Goal: Transaction & Acquisition: Download file/media

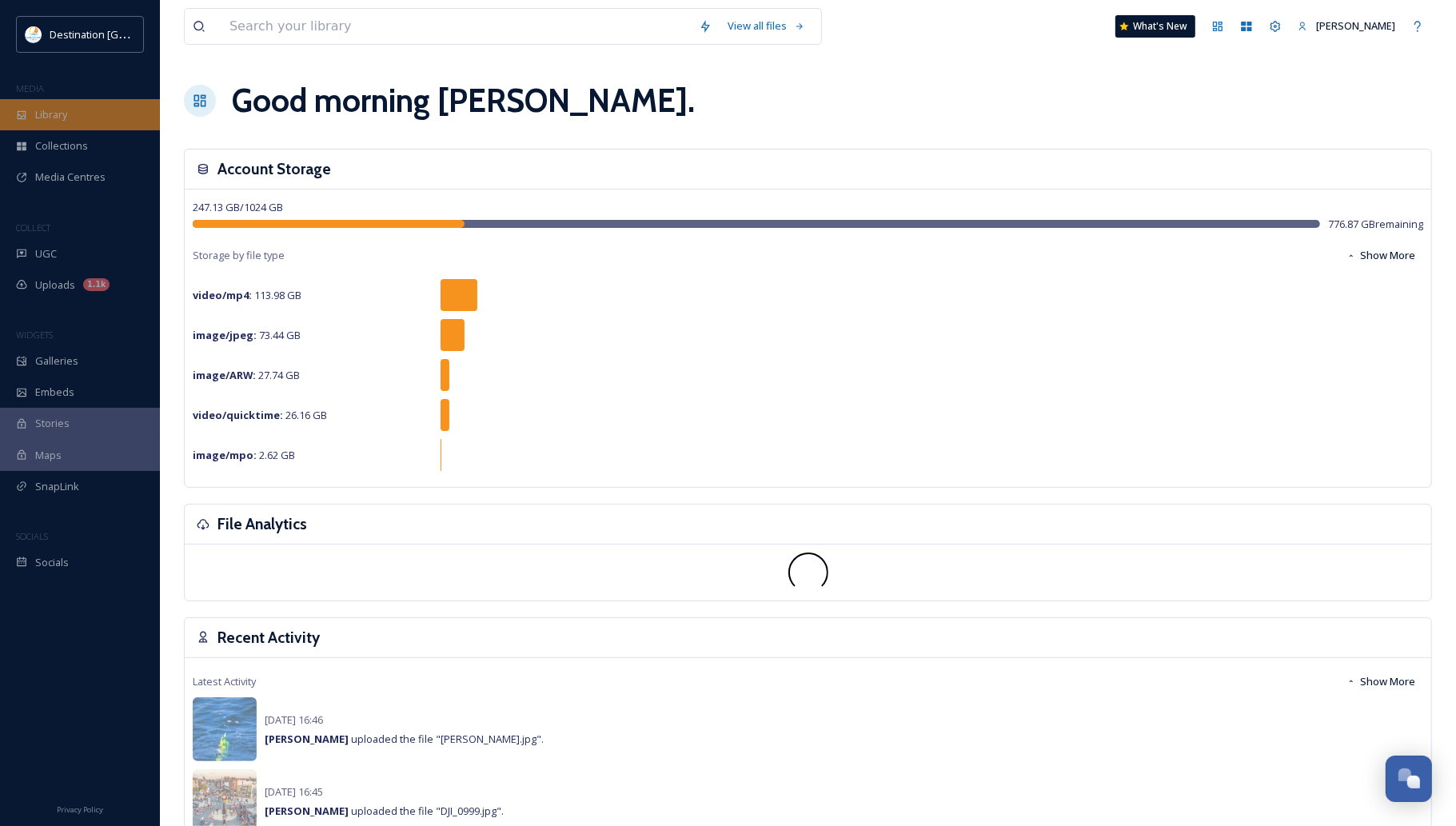
click at [76, 109] on div "Library" at bounding box center [80, 114] width 160 height 31
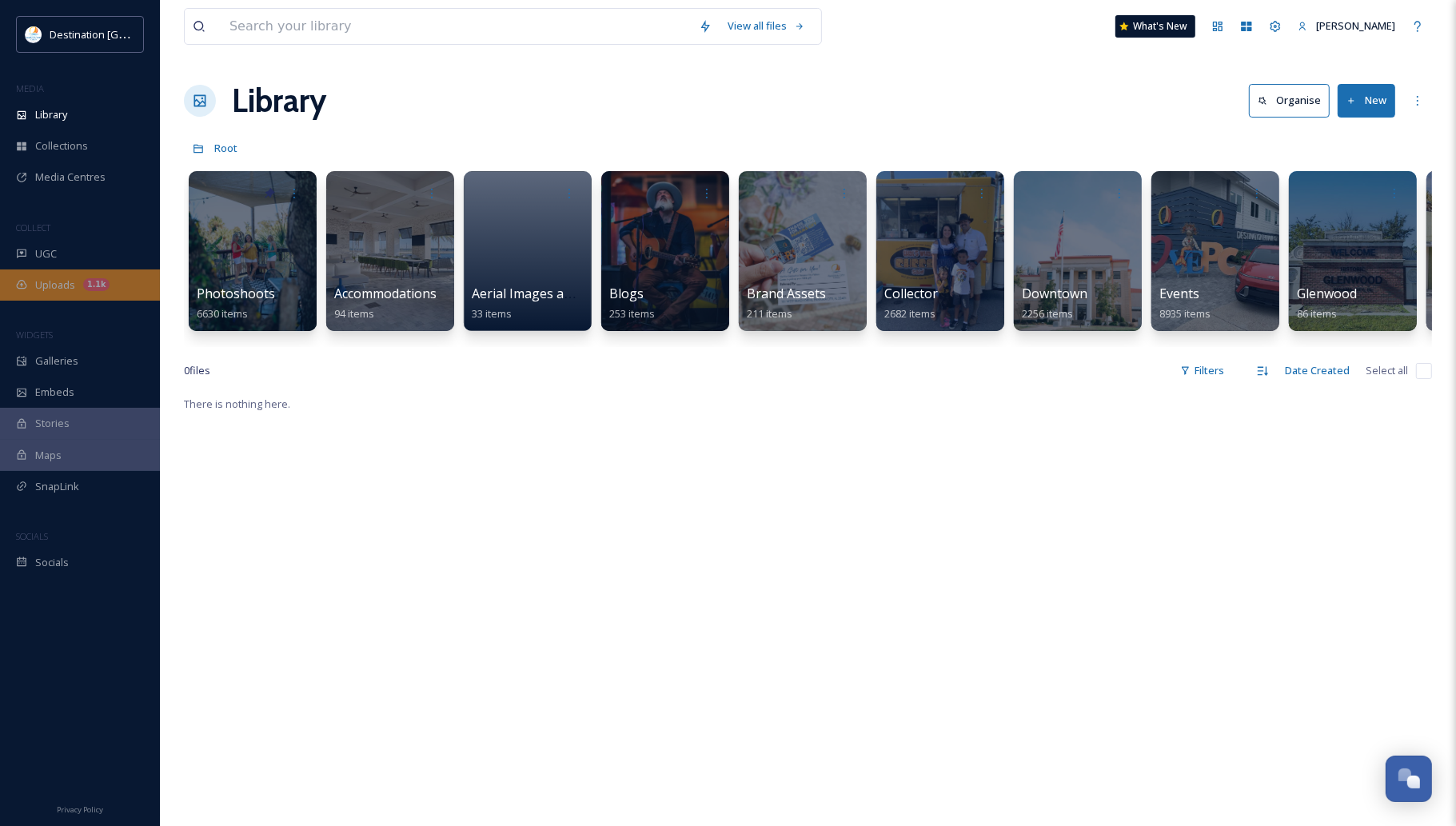
click at [60, 272] on div "Uploads 1.1k" at bounding box center [80, 285] width 160 height 31
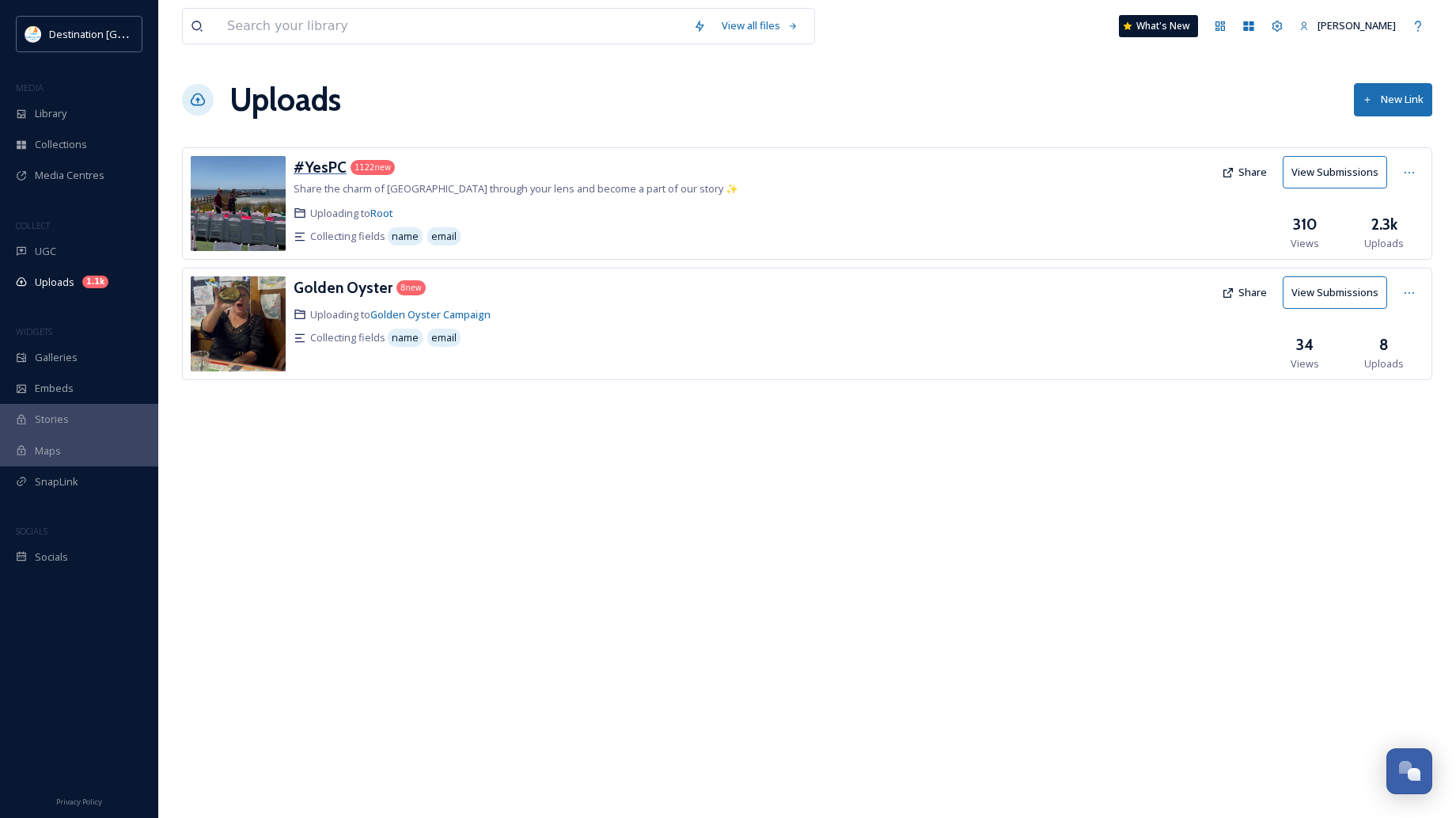
click at [297, 162] on h3 "#YesPC" at bounding box center [320, 167] width 53 height 19
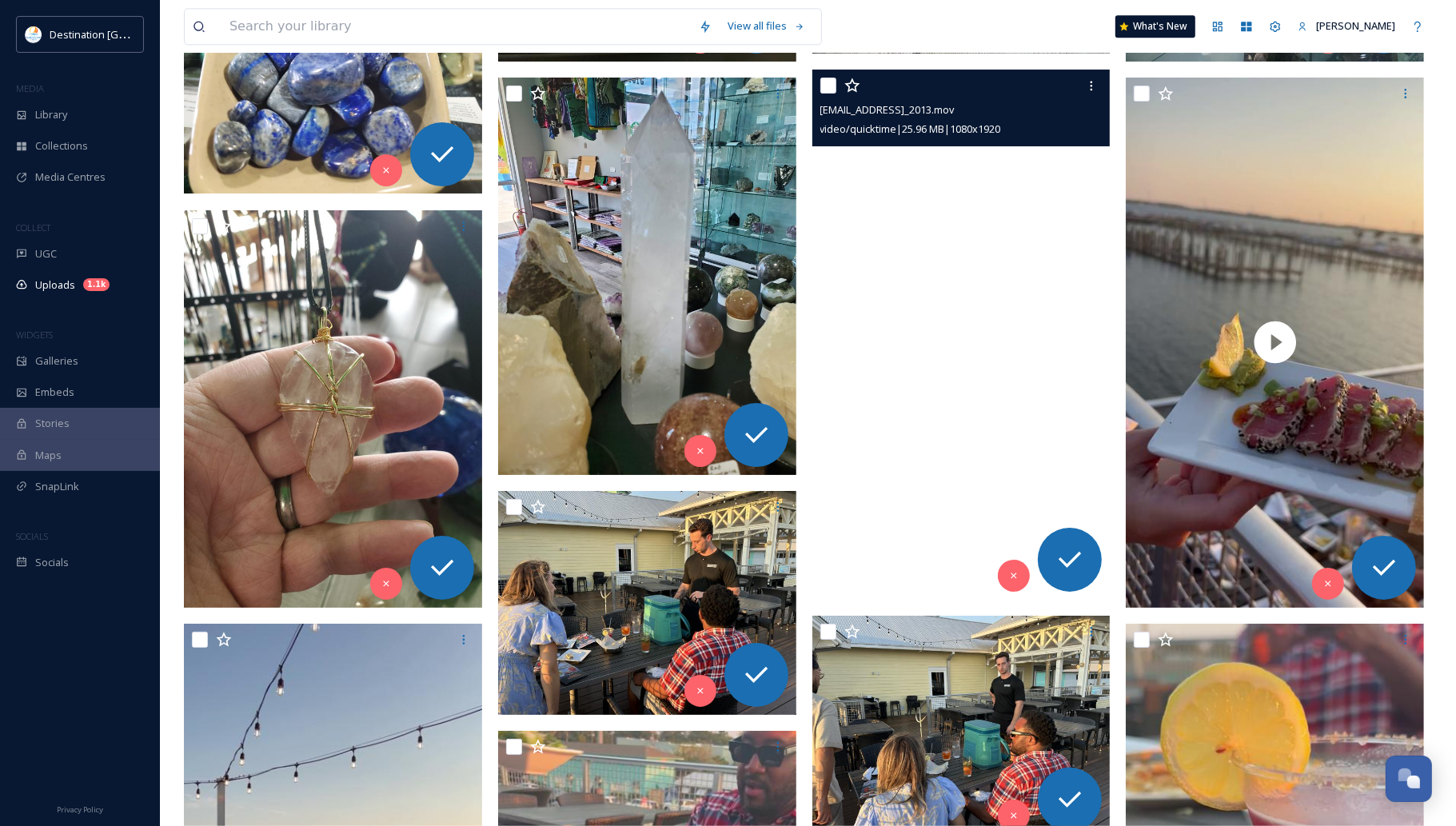
scroll to position [3698, 0]
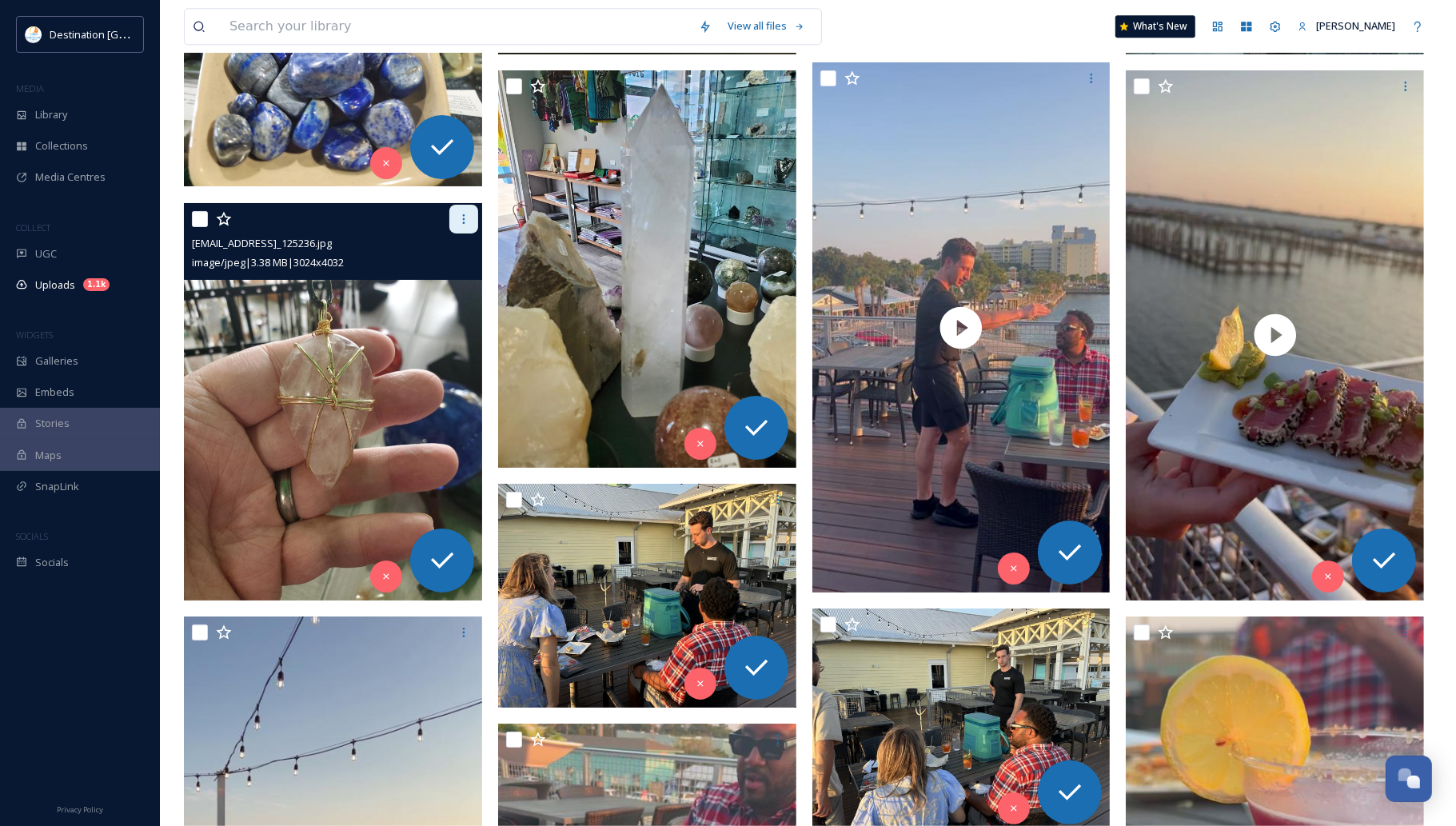
click at [458, 210] on div at bounding box center [464, 220] width 29 height 29
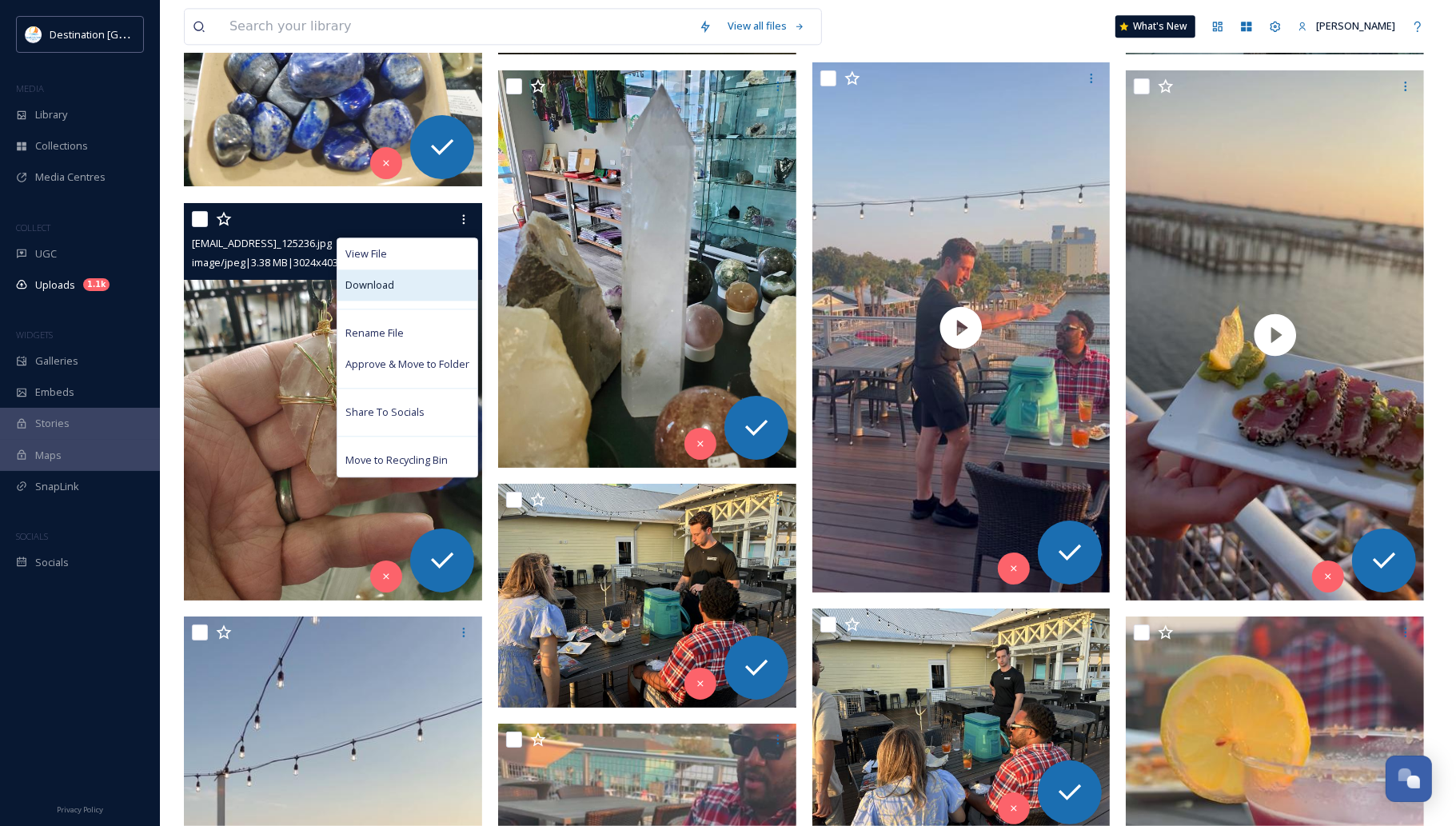
click at [420, 293] on div "Download" at bounding box center [408, 285] width 140 height 31
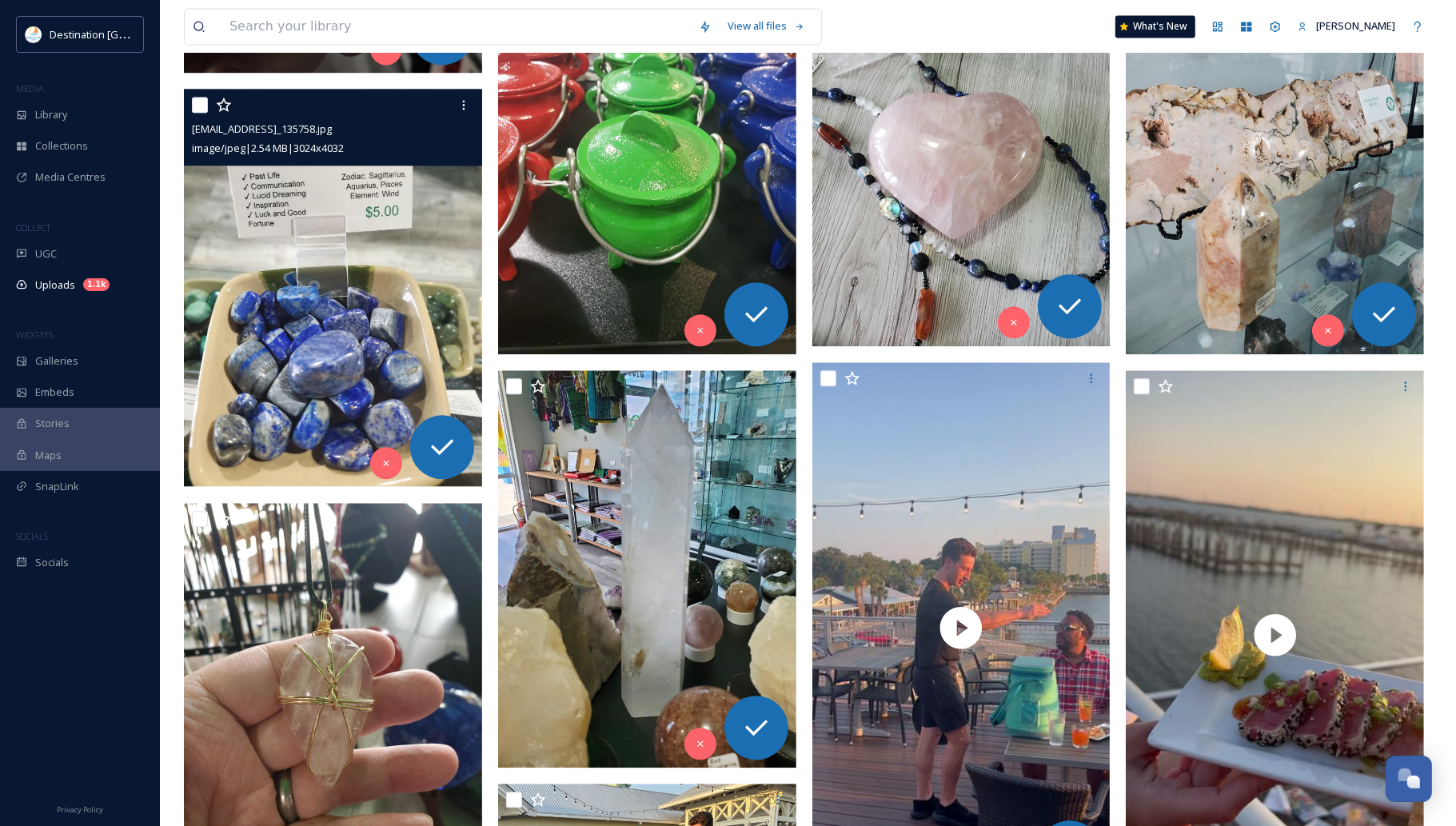
scroll to position [3298, 0]
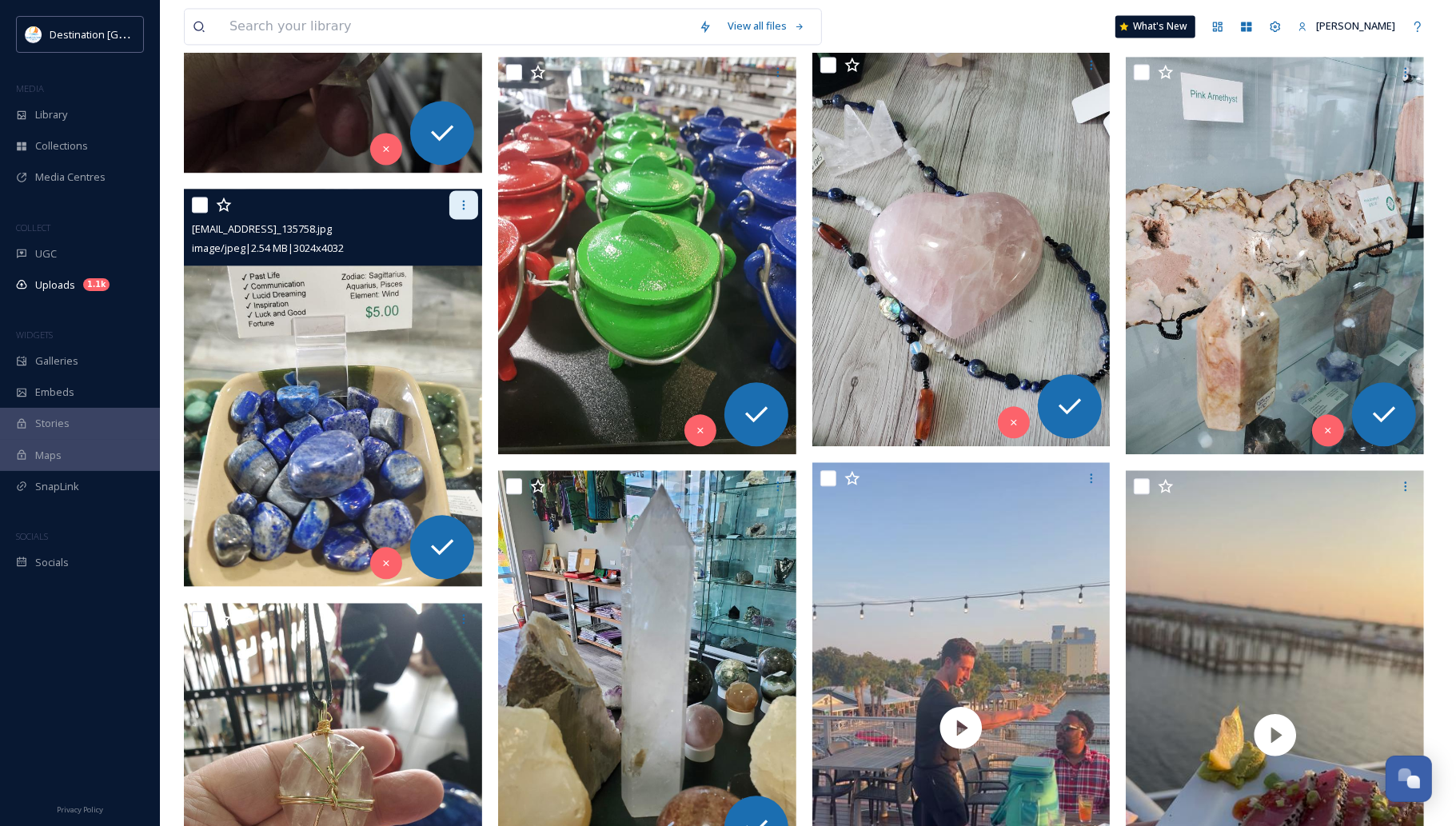
click at [450, 210] on div at bounding box center [464, 205] width 29 height 29
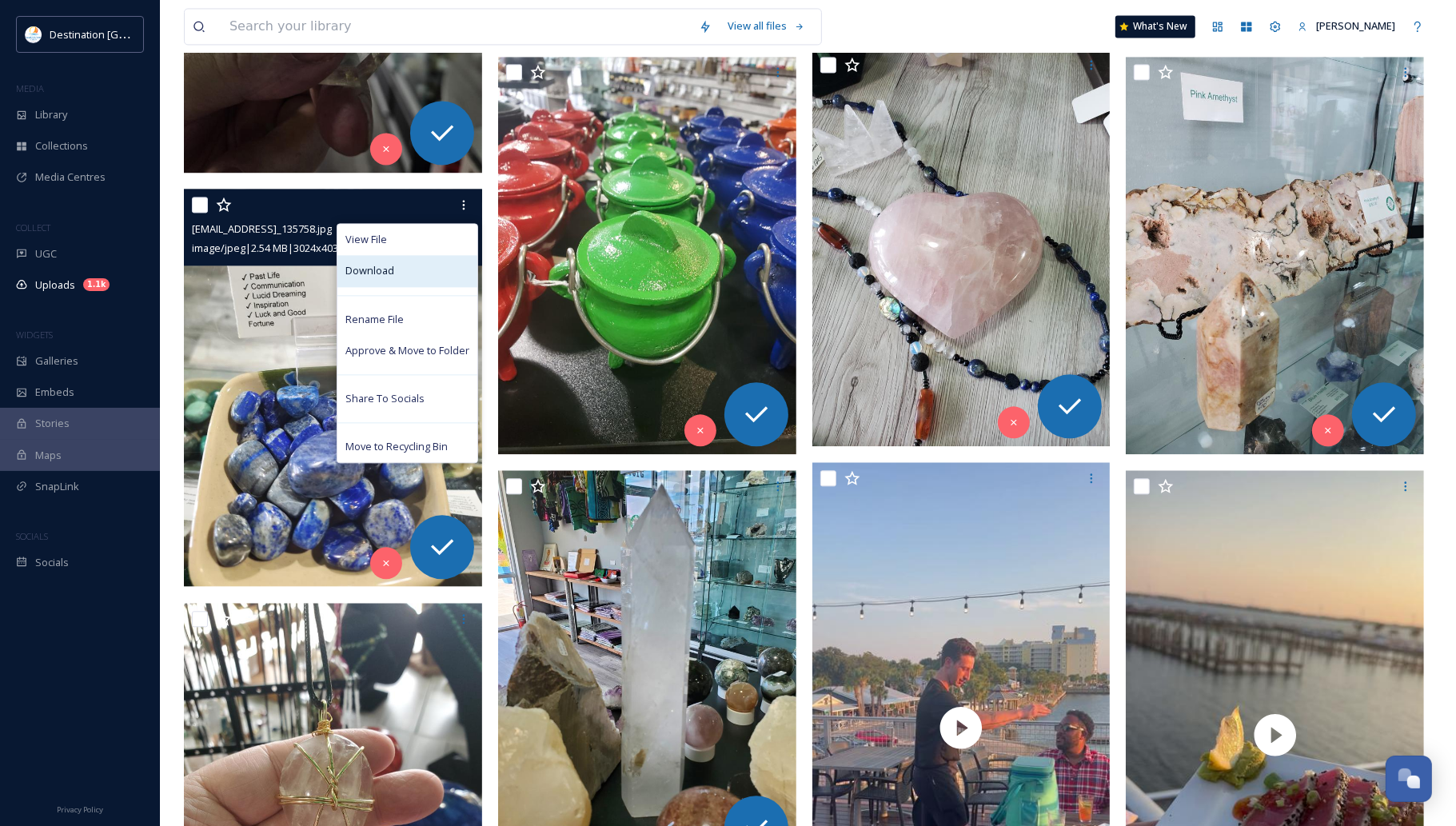
click at [433, 277] on div "Download" at bounding box center [408, 270] width 140 height 31
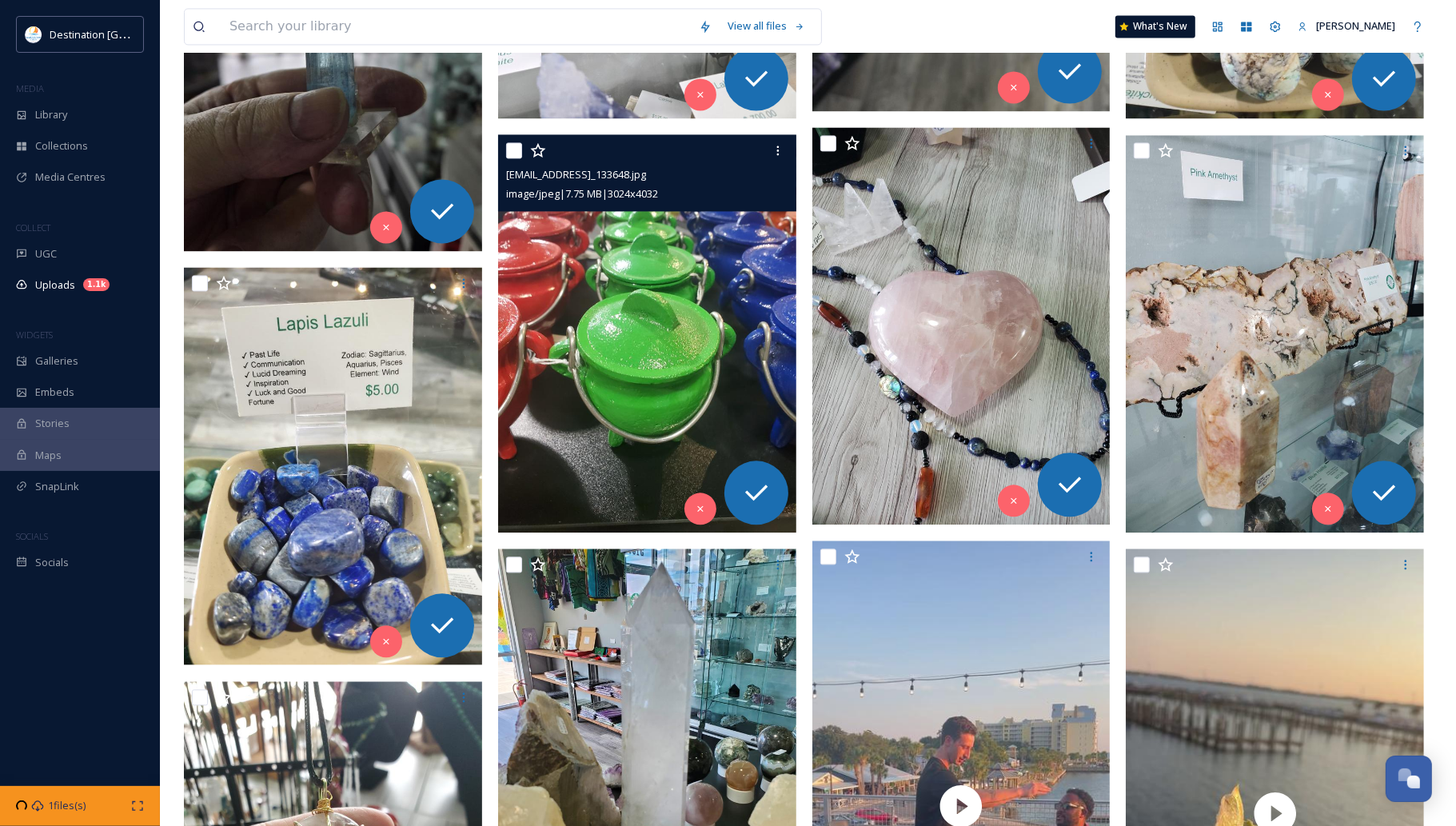
scroll to position [3098, 0]
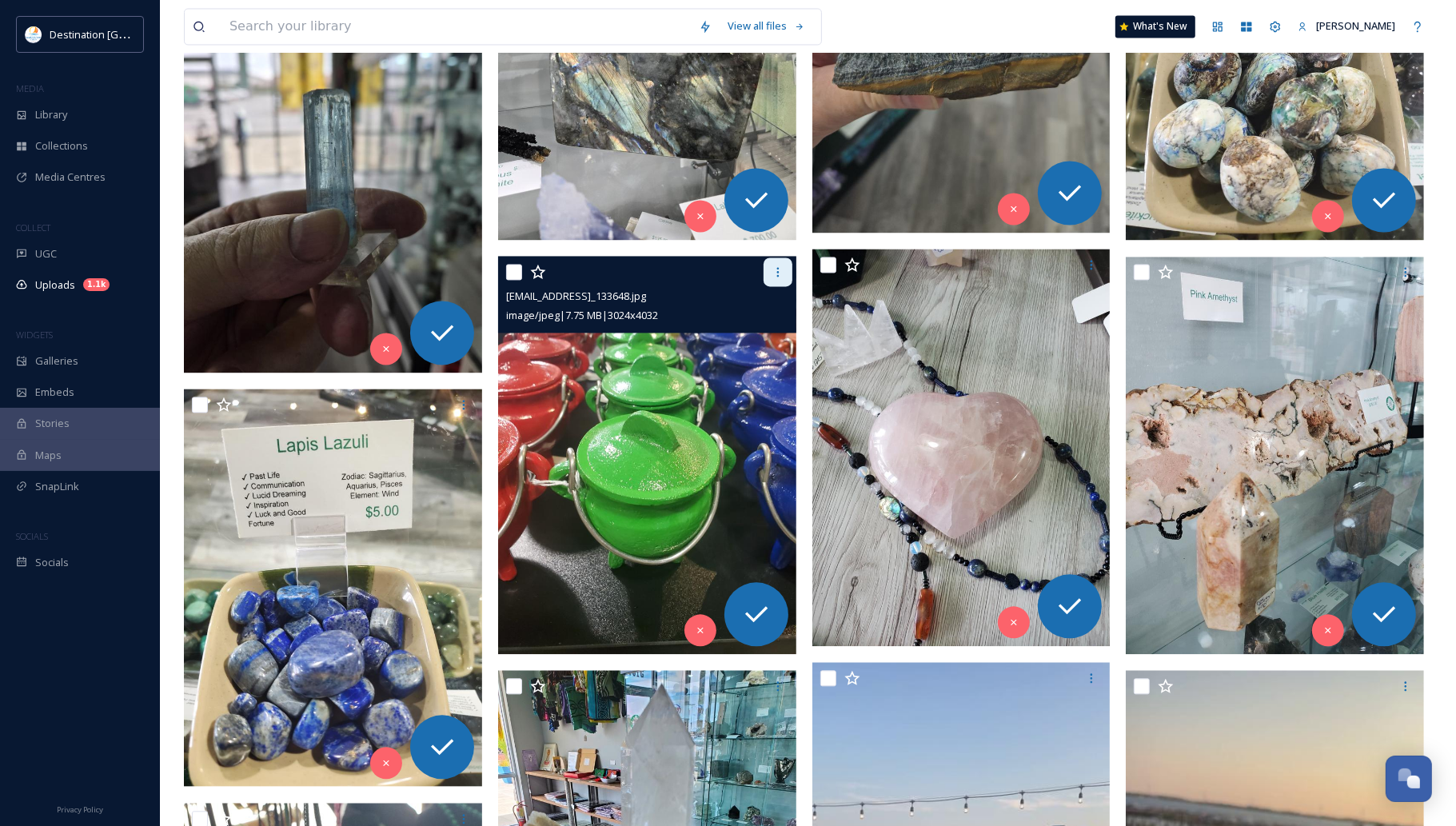
click at [776, 280] on div at bounding box center [778, 272] width 29 height 29
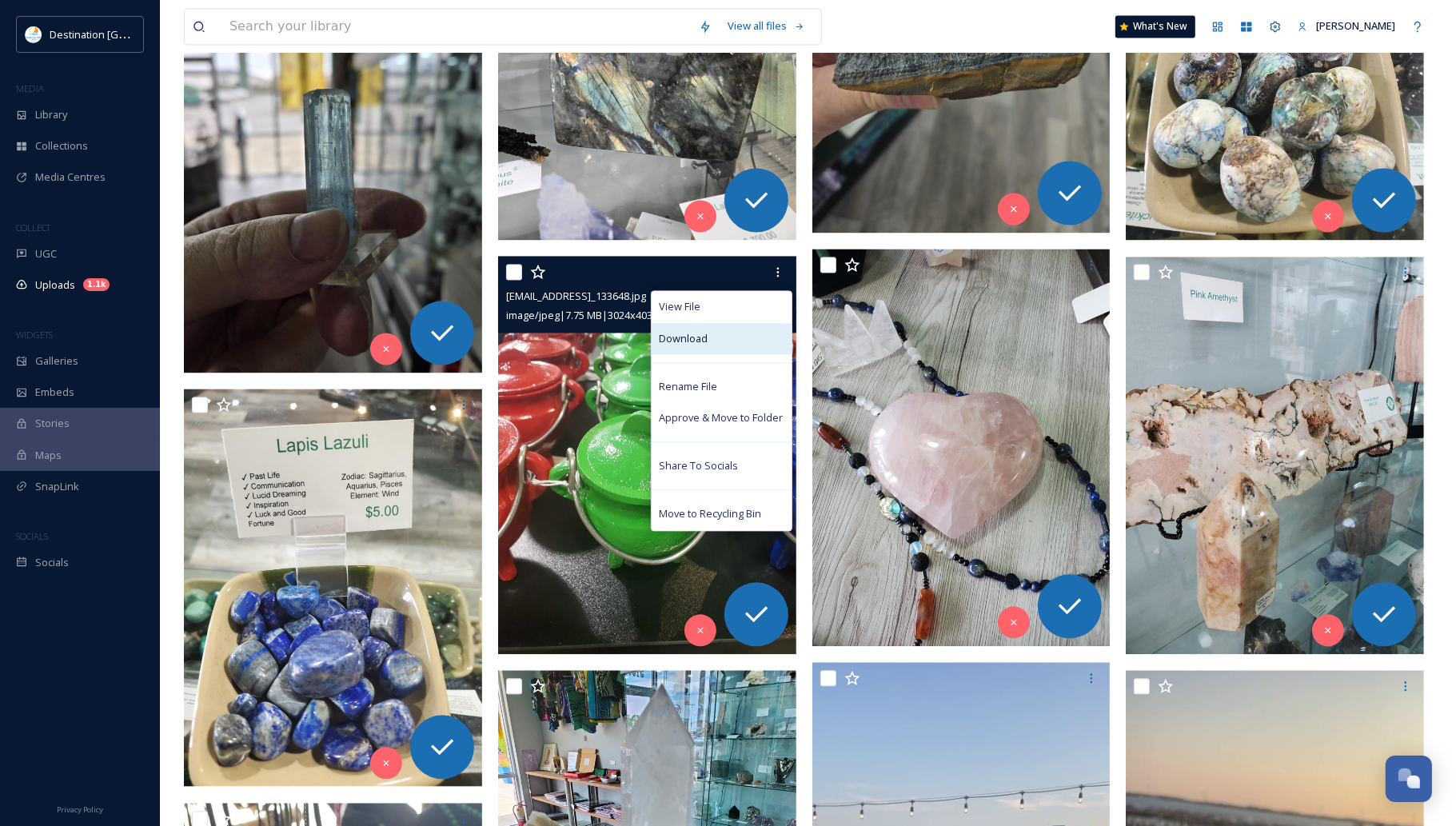
click at [738, 336] on div "Download" at bounding box center [722, 339] width 140 height 31
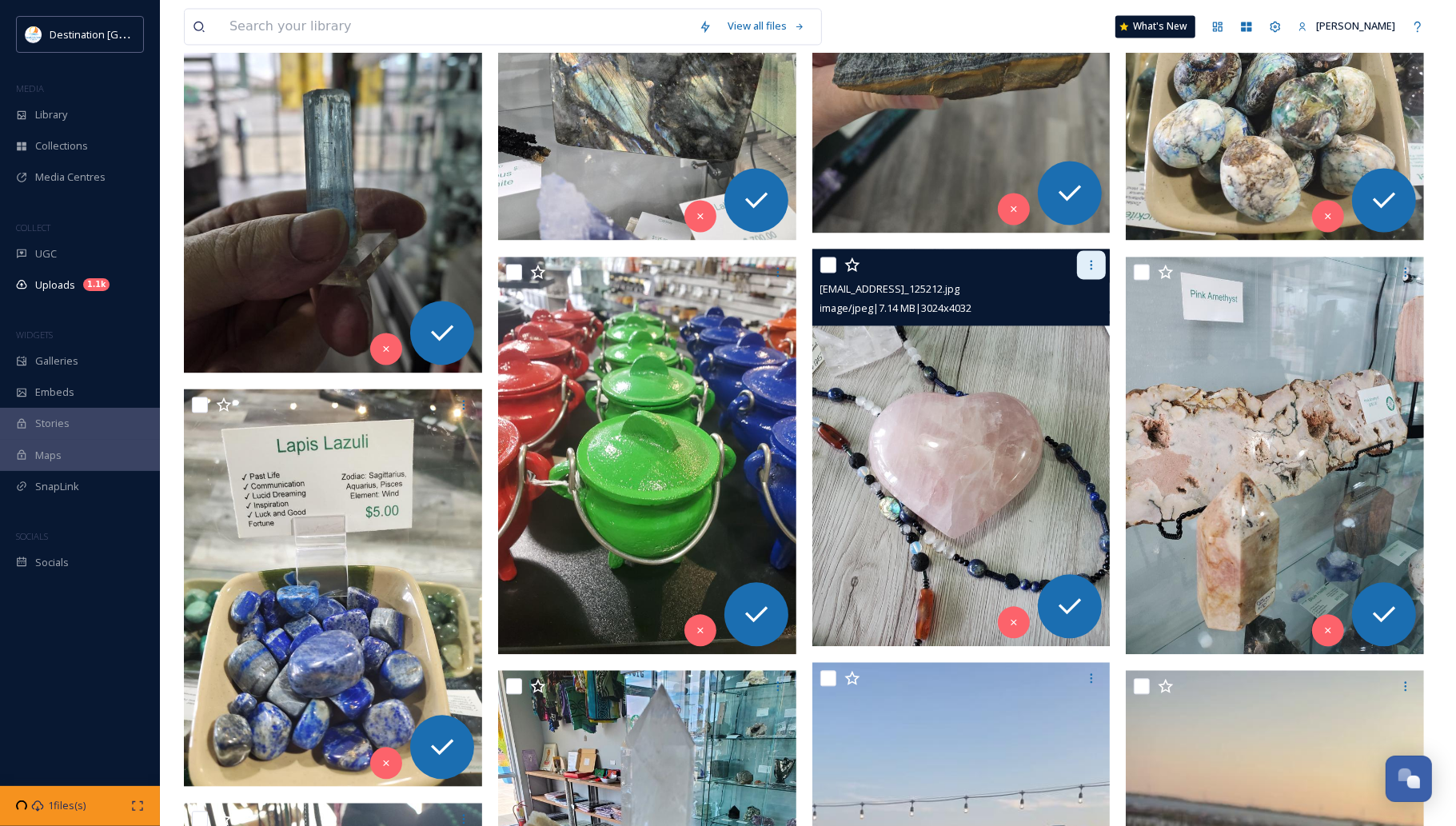
click at [1088, 269] on icon at bounding box center [1092, 265] width 13 height 13
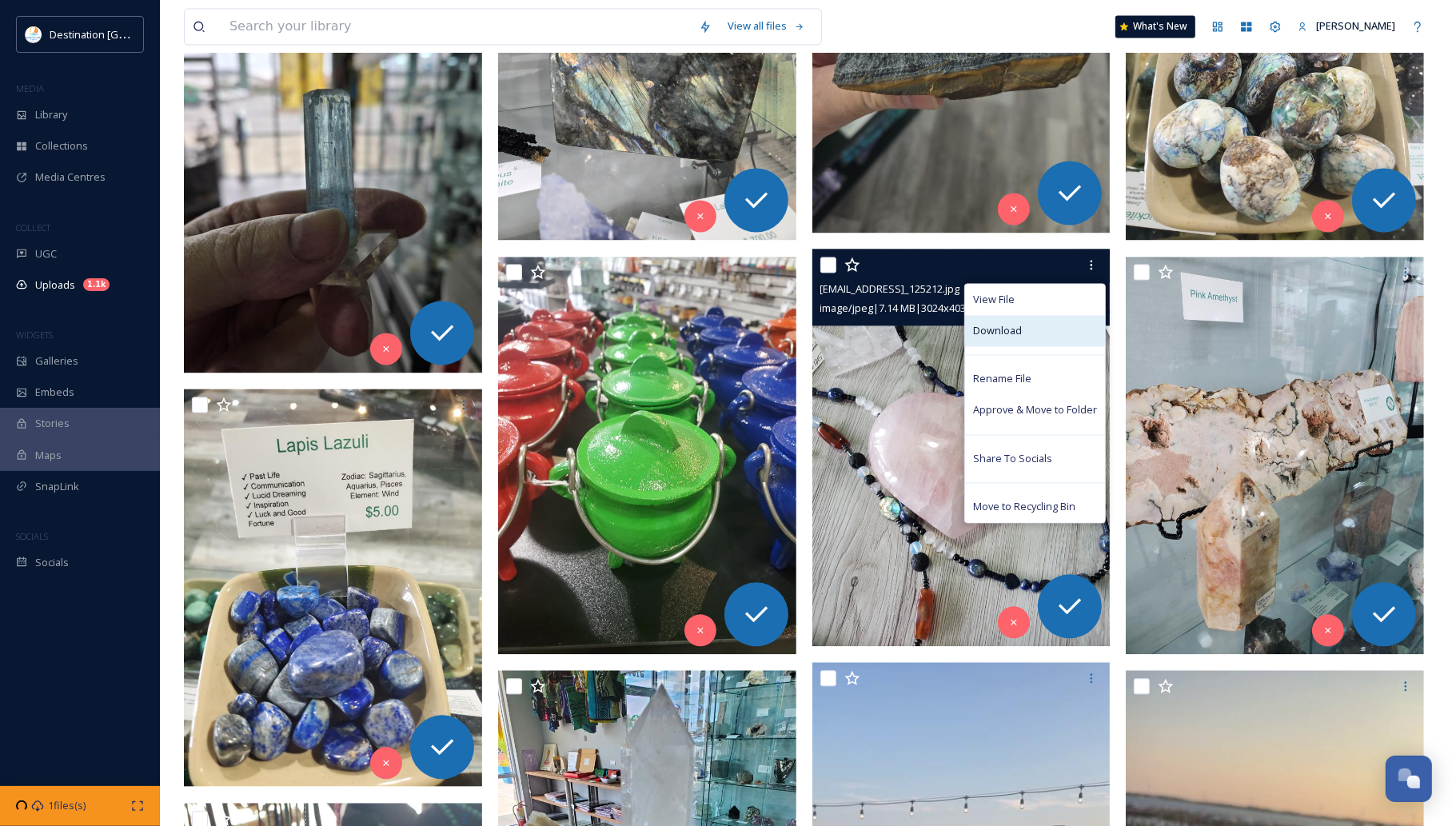
click at [1042, 321] on div "Download" at bounding box center [1035, 331] width 140 height 31
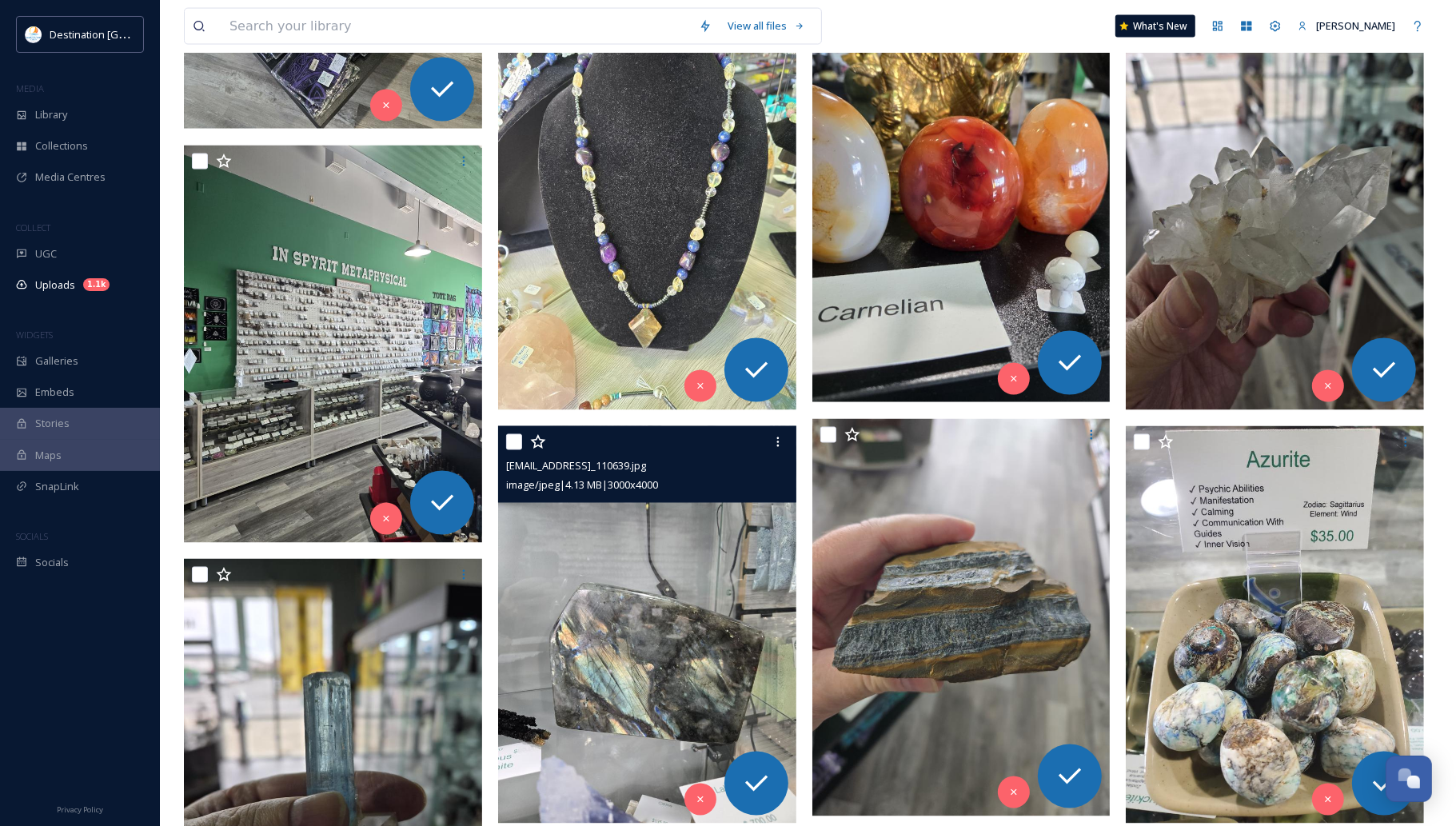
scroll to position [2499, 0]
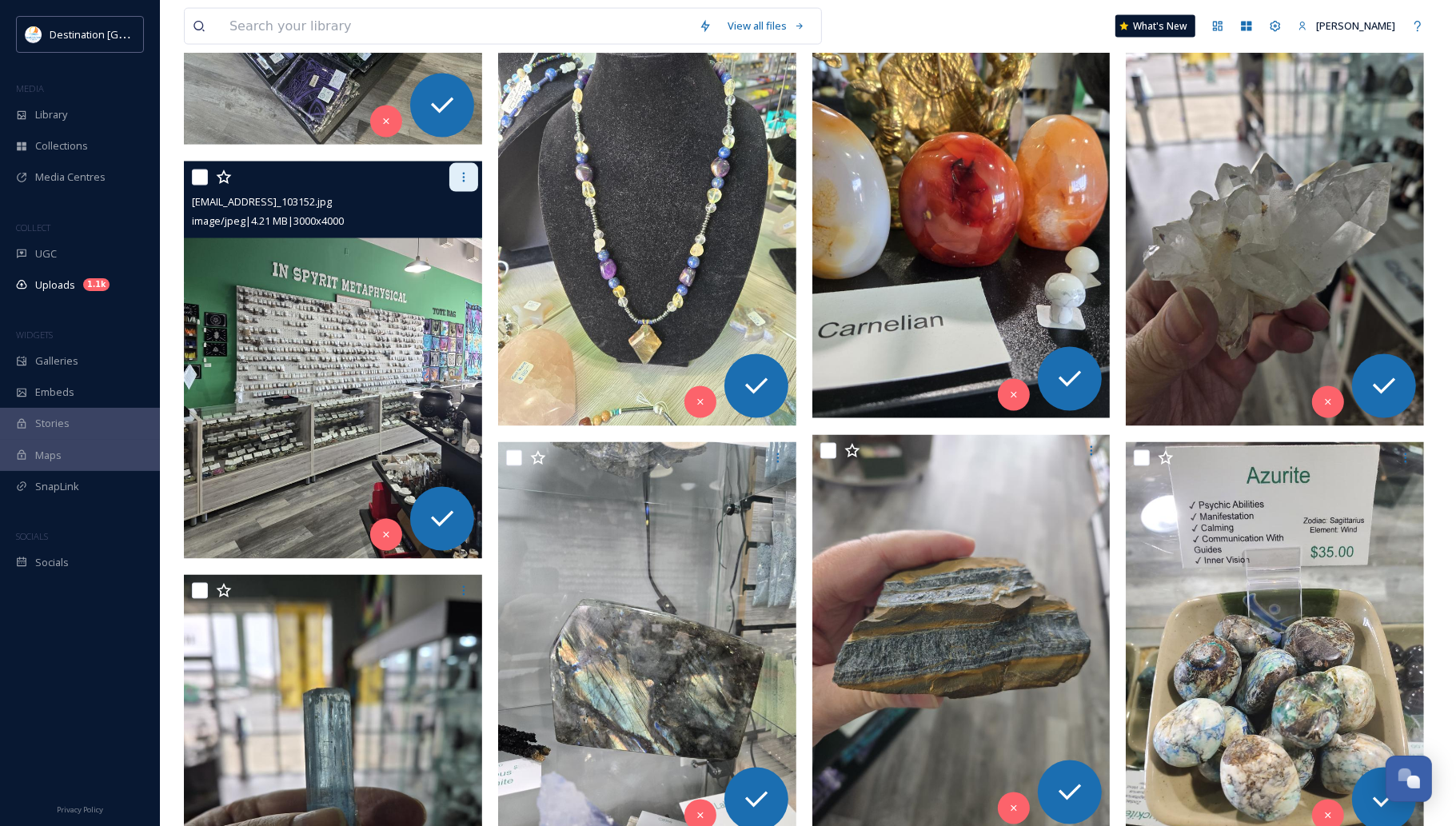
click at [471, 178] on div at bounding box center [464, 178] width 29 height 29
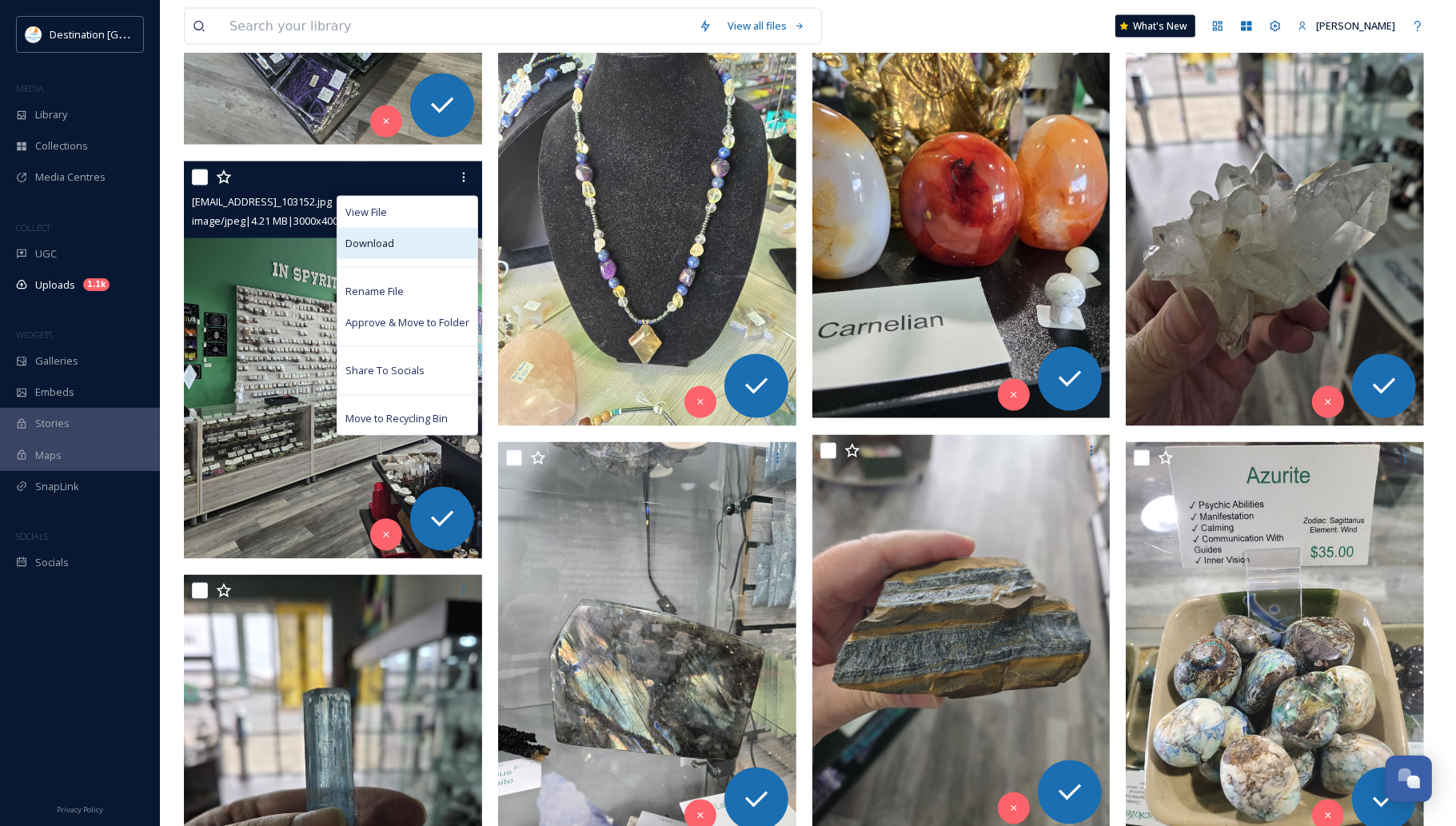
click at [444, 248] on div "Download" at bounding box center [408, 243] width 140 height 31
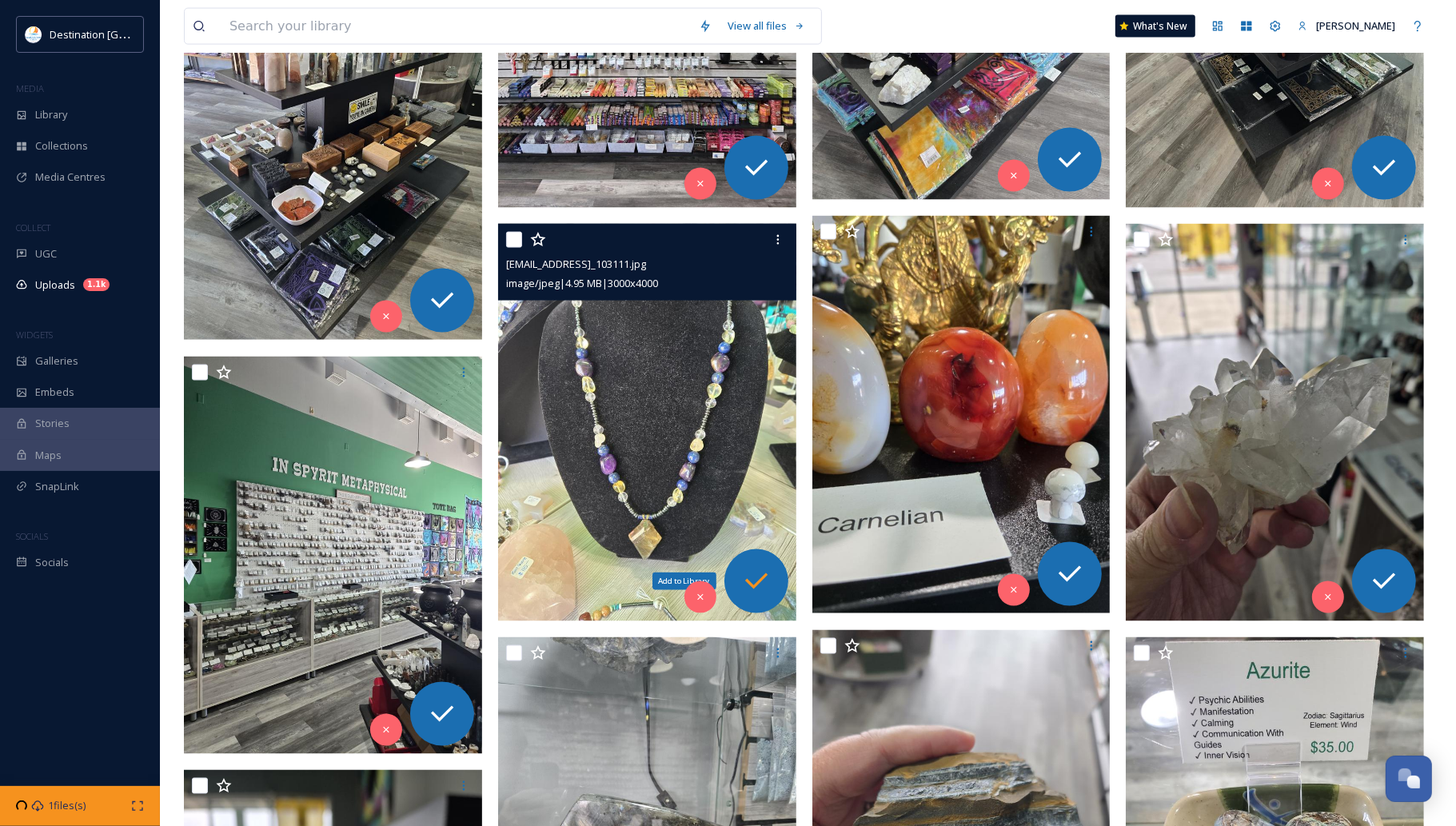
scroll to position [2299, 0]
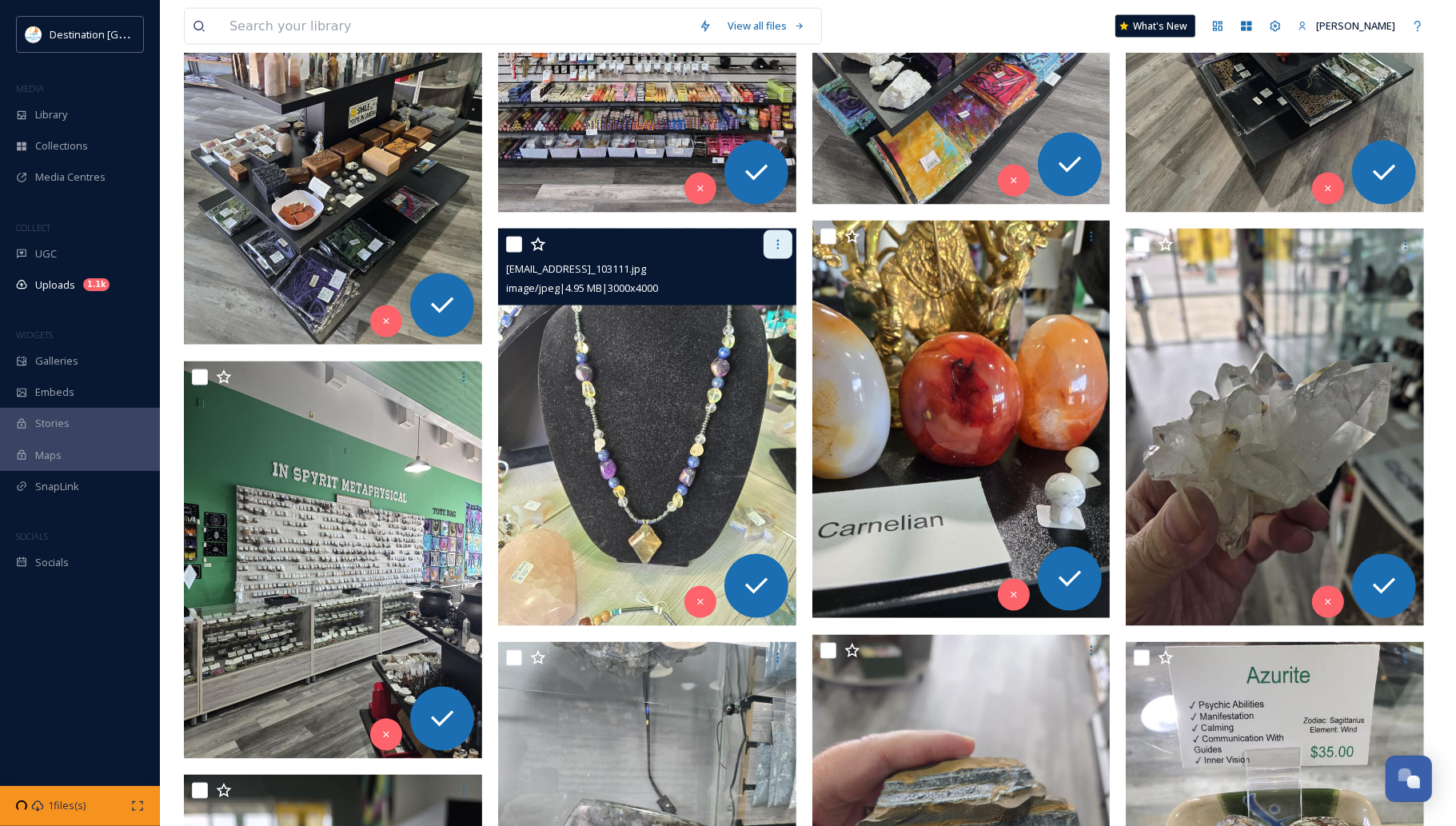
click at [766, 254] on div at bounding box center [778, 245] width 29 height 29
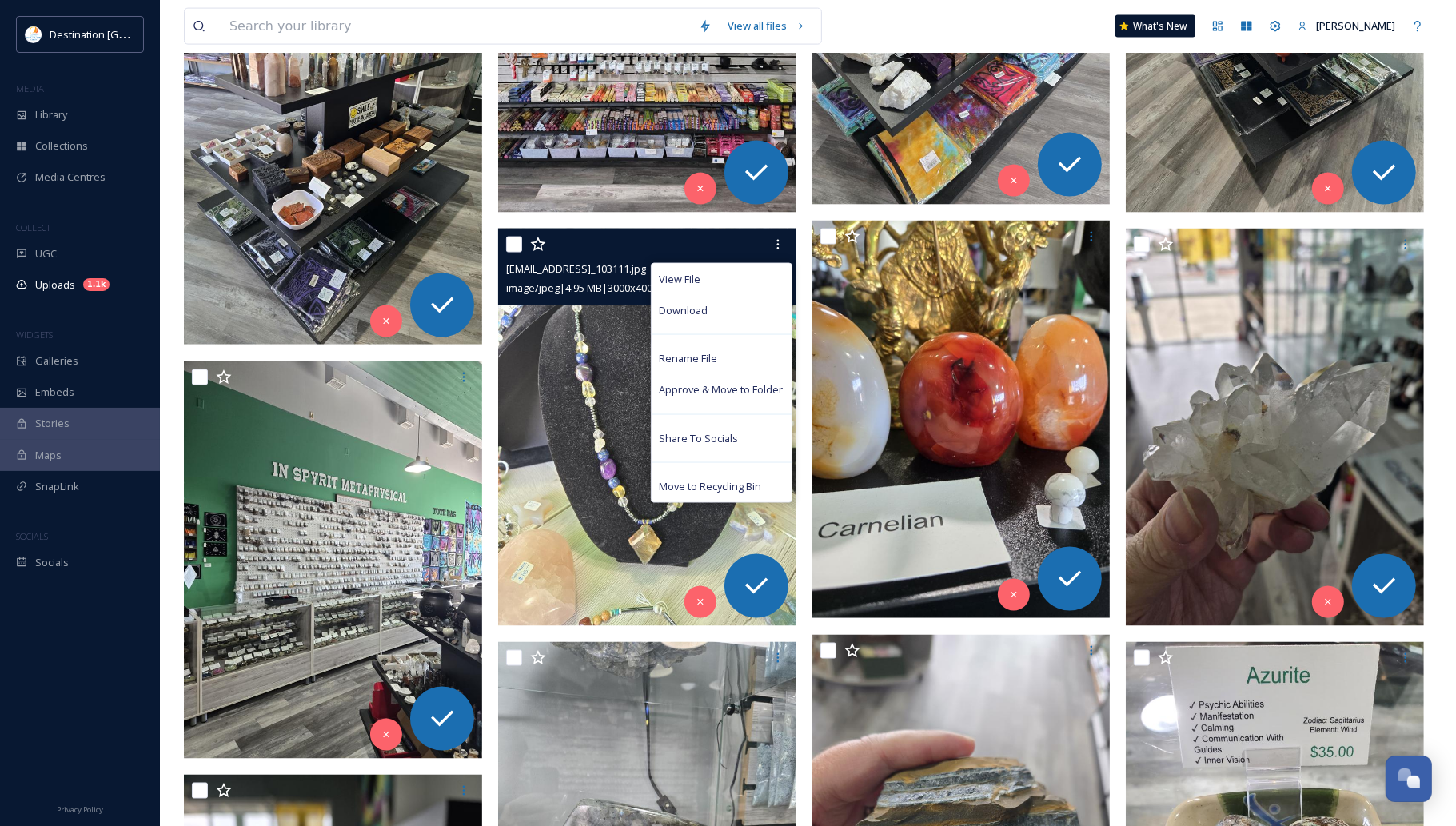
click at [760, 314] on div "Download" at bounding box center [722, 310] width 140 height 31
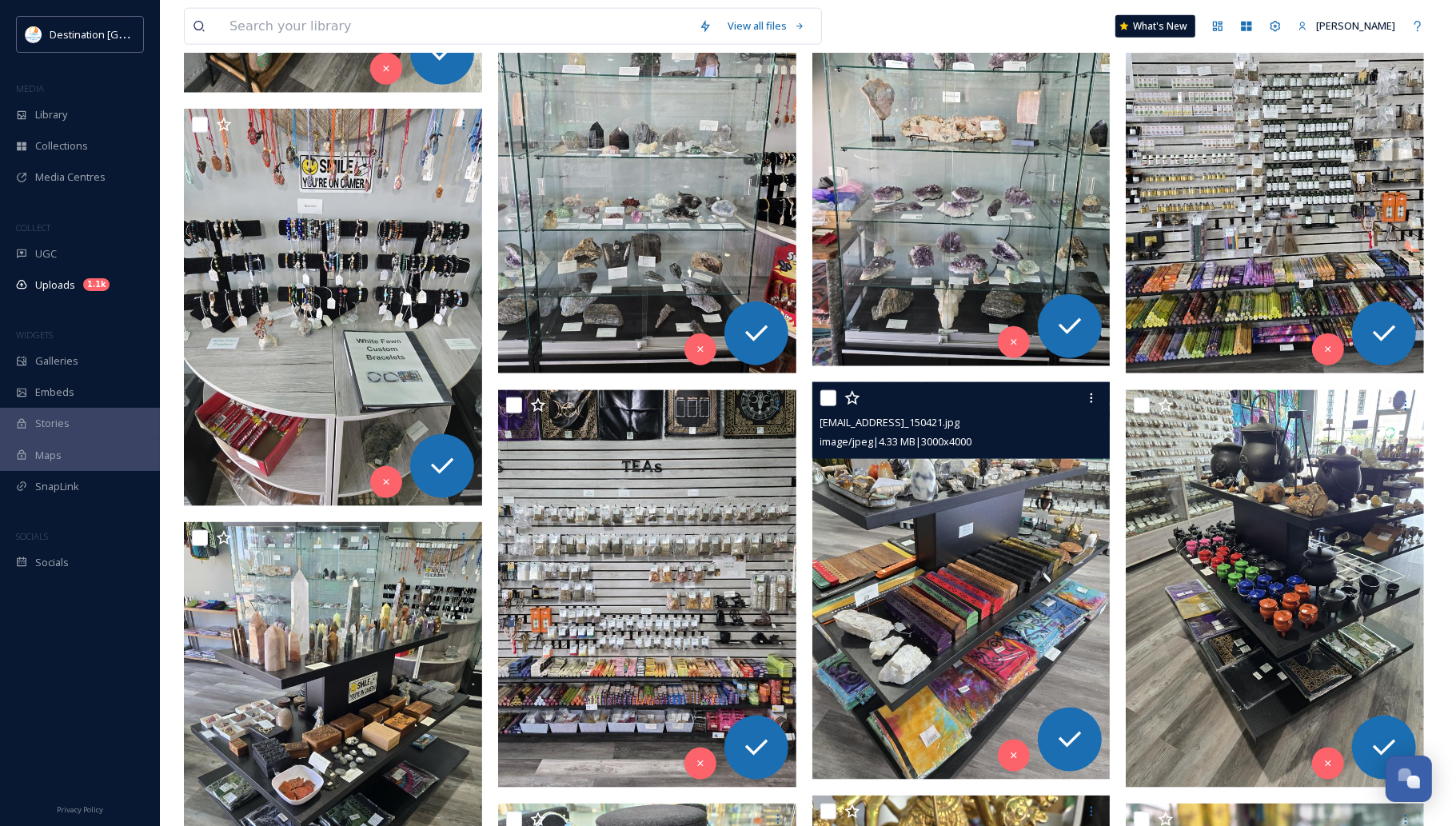
scroll to position [1599, 0]
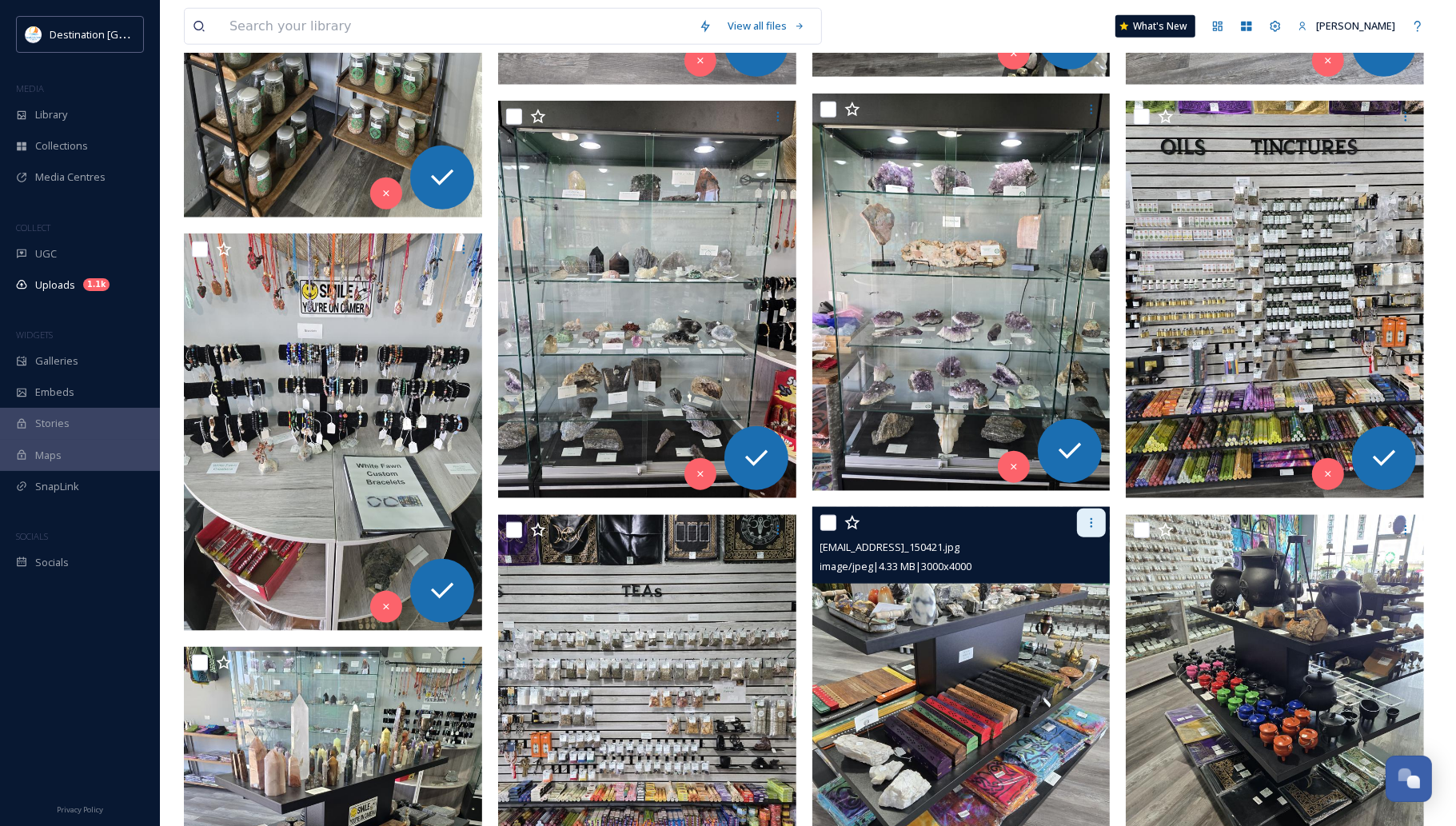
click at [1096, 524] on icon at bounding box center [1092, 523] width 13 height 13
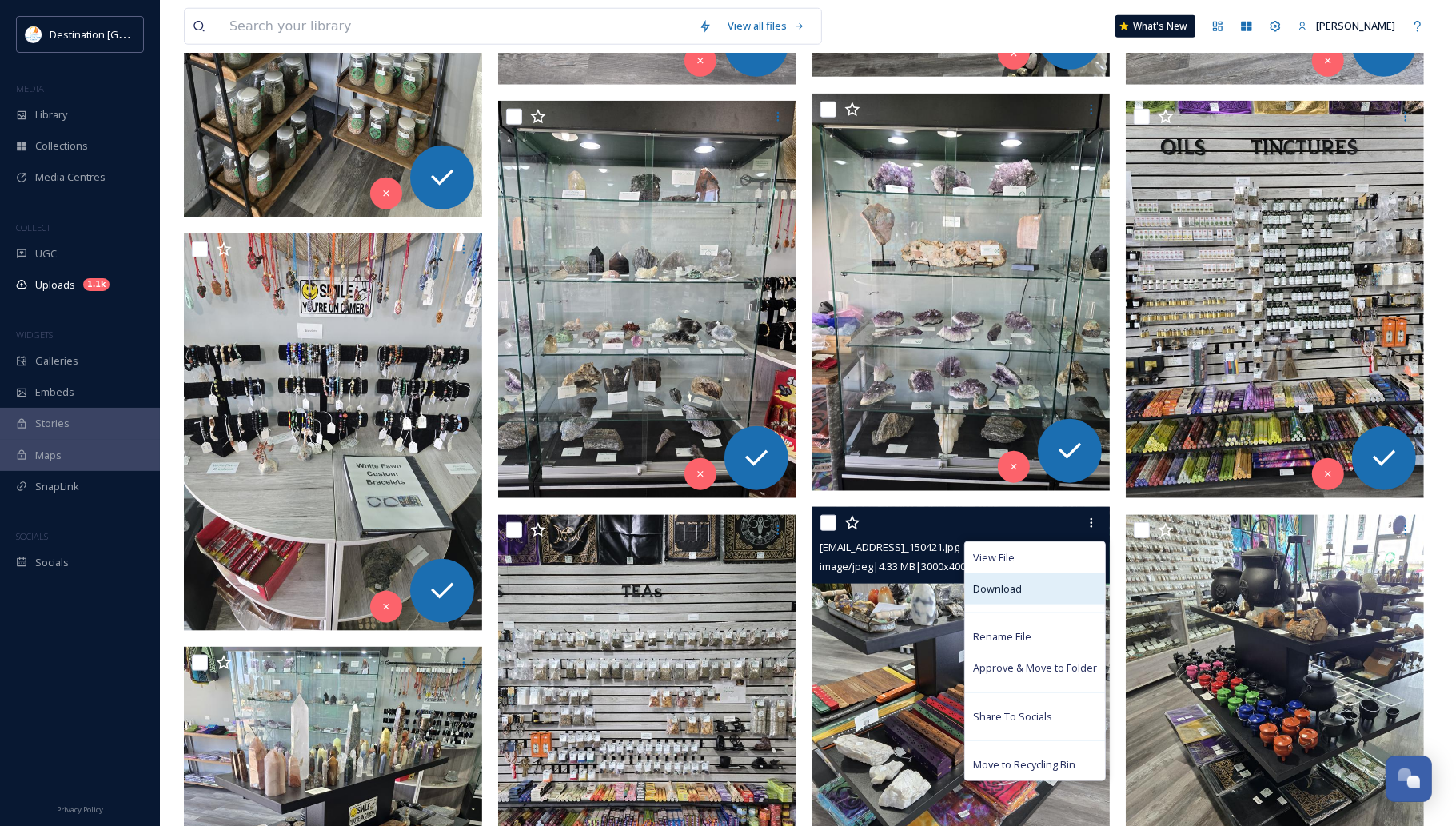
click at [1051, 586] on div "Download" at bounding box center [1035, 589] width 140 height 31
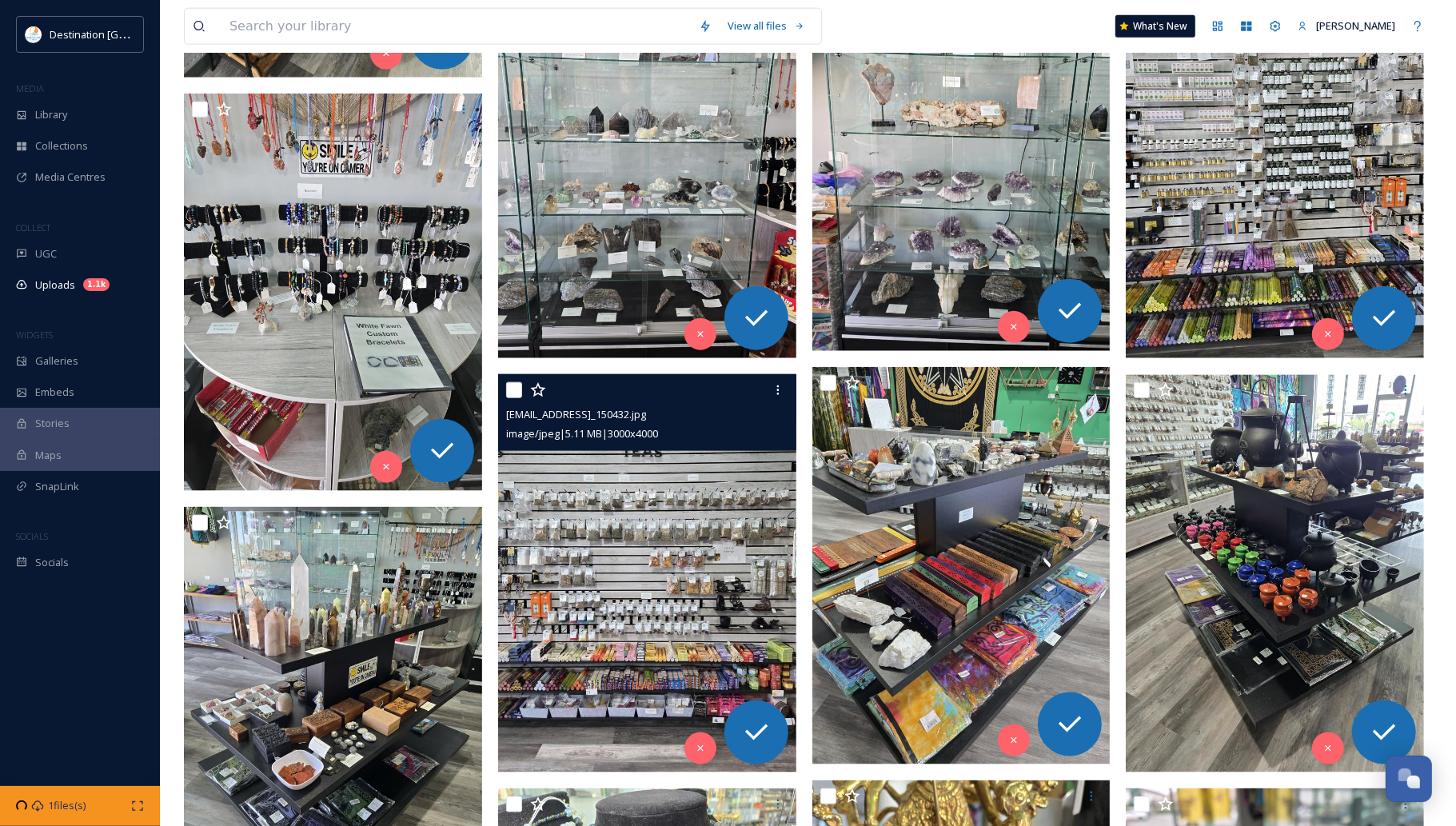
scroll to position [1899, 0]
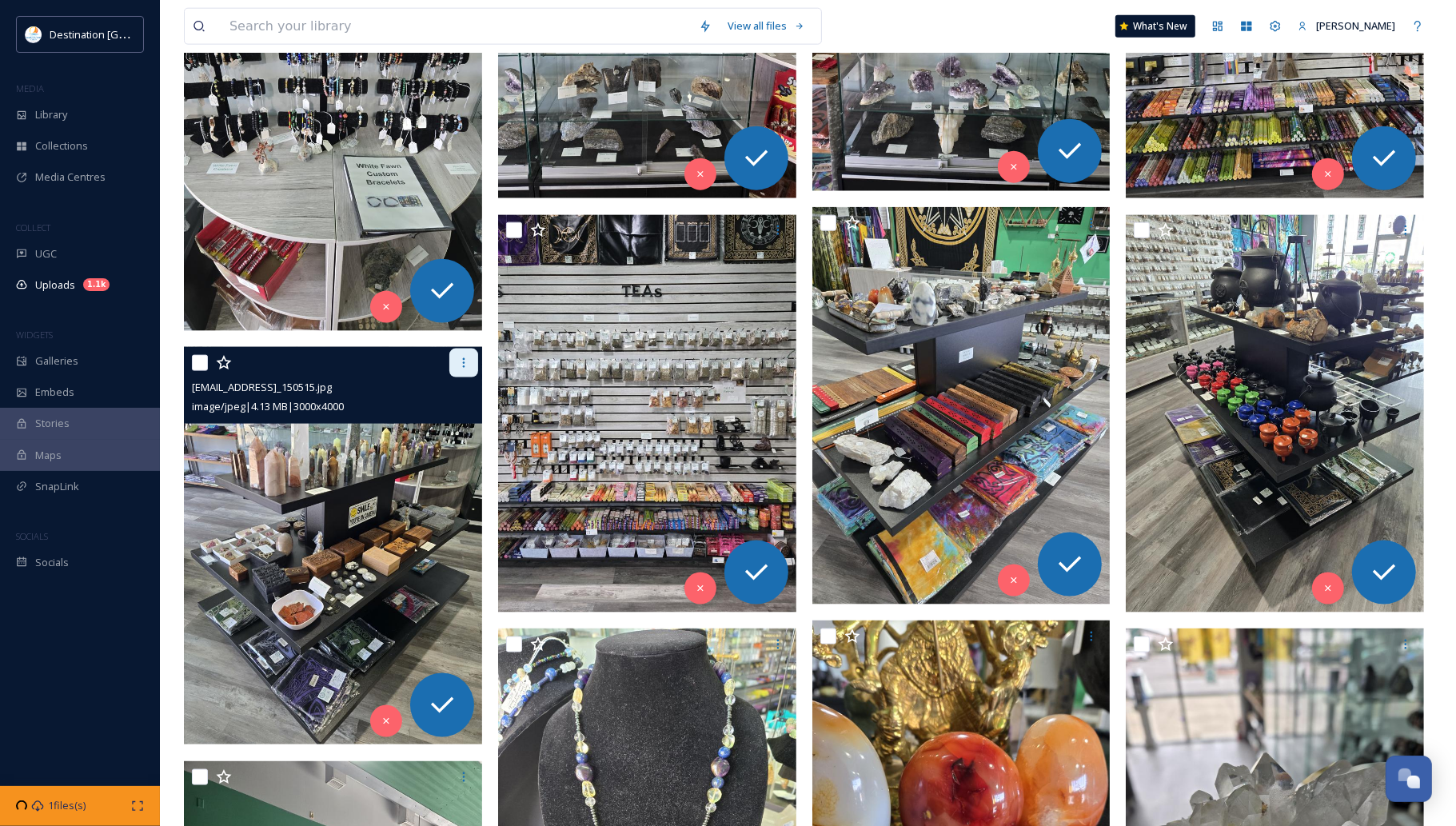
click at [468, 372] on div at bounding box center [464, 363] width 29 height 29
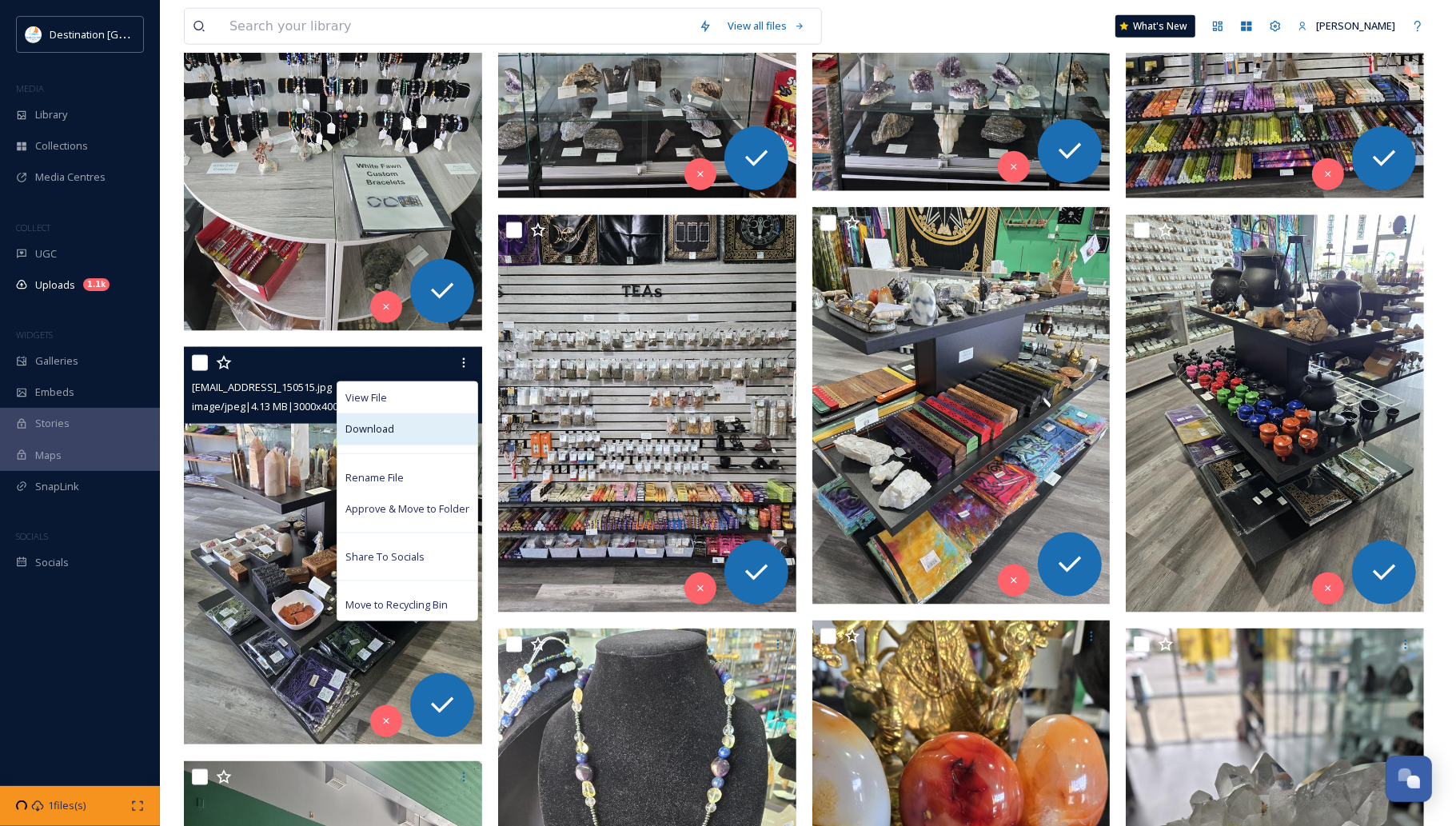
click at [434, 434] on div "Download" at bounding box center [408, 429] width 140 height 31
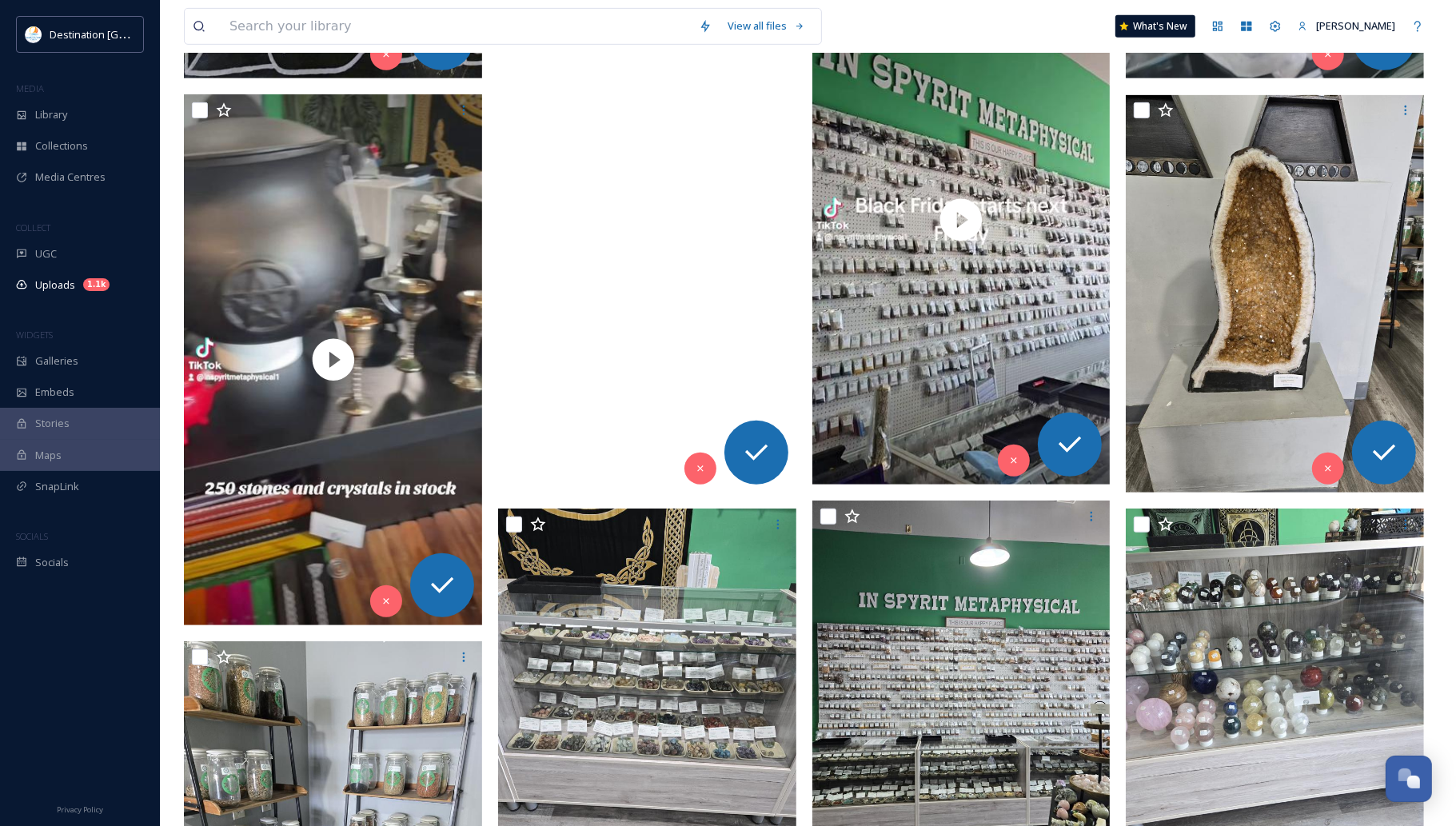
scroll to position [899, 0]
